Goal: Task Accomplishment & Management: Complete application form

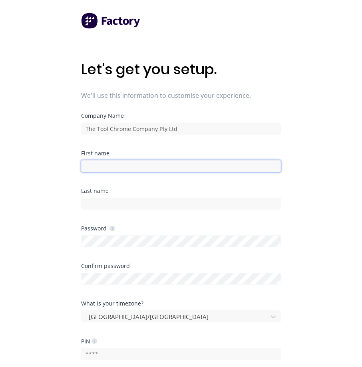
click at [110, 168] on input at bounding box center [181, 166] width 200 height 12
type input "[PERSON_NAME]"
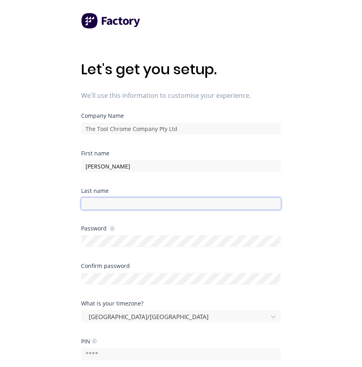
click at [85, 203] on input at bounding box center [181, 204] width 200 height 12
type input "Denys"
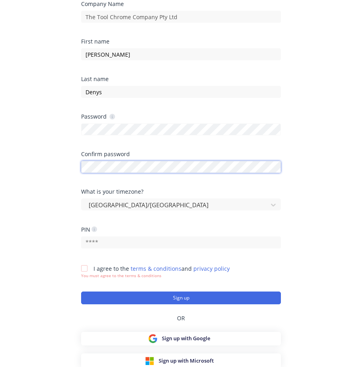
scroll to position [113, 0]
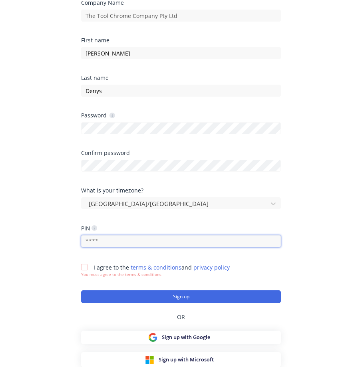
click at [114, 243] on input "text" at bounding box center [181, 241] width 200 height 12
drag, startPoint x: 113, startPoint y: 241, endPoint x: 87, endPoint y: 241, distance: 26.0
click at [87, 241] on input "text" at bounding box center [181, 241] width 200 height 12
type input "0483"
click at [84, 265] on div at bounding box center [84, 267] width 16 height 16
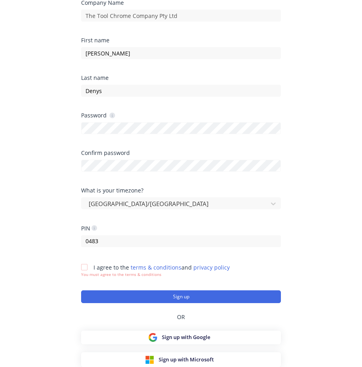
scroll to position [107, 0]
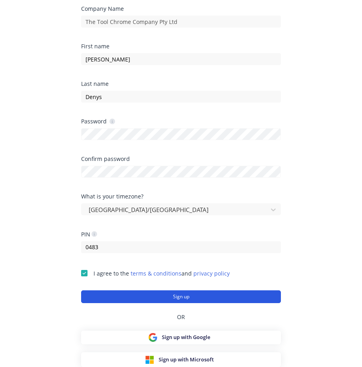
click at [182, 296] on button "Sign up" at bounding box center [181, 296] width 200 height 13
